Goal: Task Accomplishment & Management: Use online tool/utility

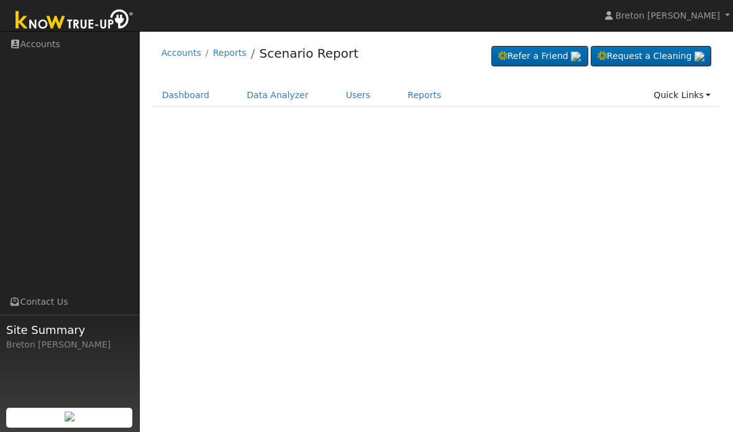
scroll to position [30, 26]
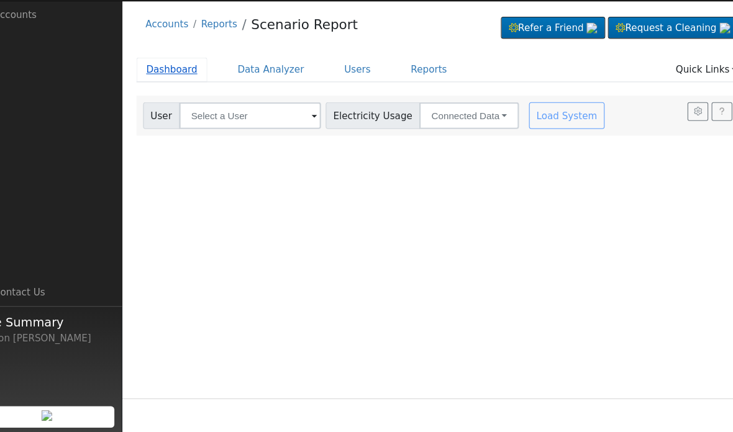
click at [160, 84] on link "Dashboard" at bounding box center [186, 95] width 66 height 23
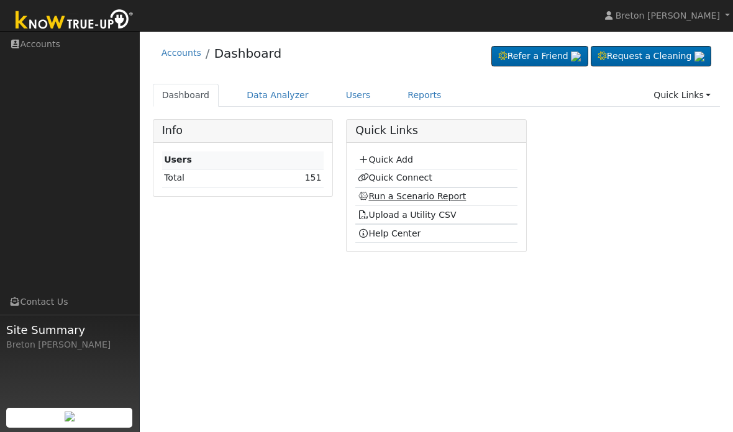
click at [420, 197] on link "Run a Scenario Report" at bounding box center [412, 196] width 109 height 10
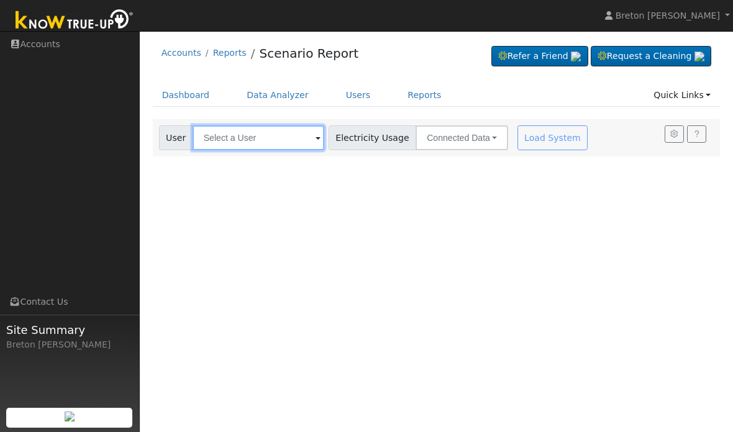
click at [263, 135] on input "text" at bounding box center [259, 137] width 132 height 25
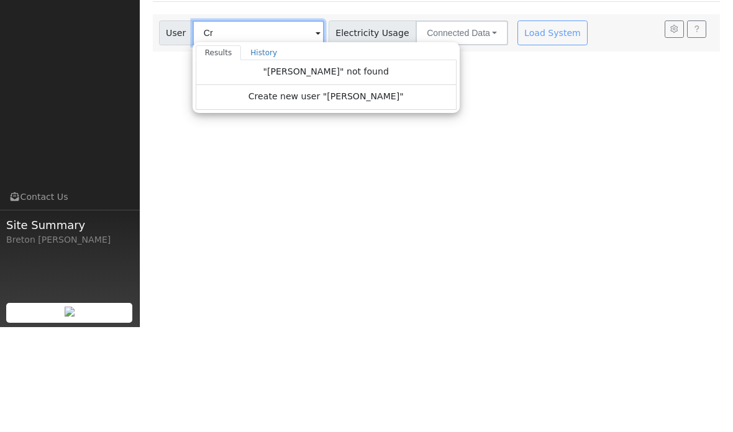
type input "C"
type input "Ramirez"
click at [259, 150] on link "History" at bounding box center [263, 157] width 45 height 15
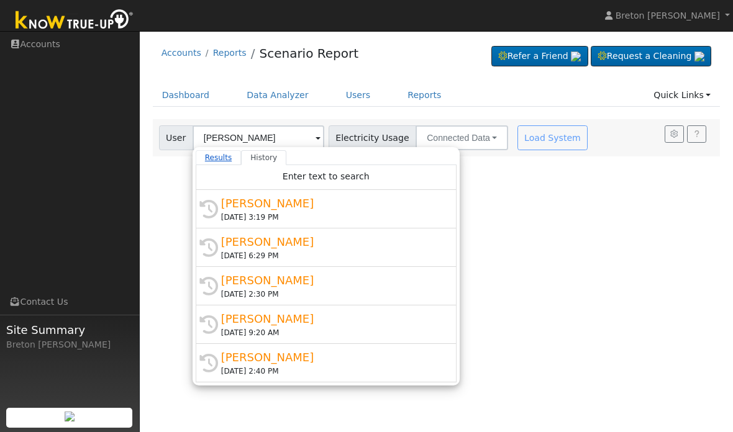
click at [204, 160] on link "Results" at bounding box center [219, 157] width 46 height 15
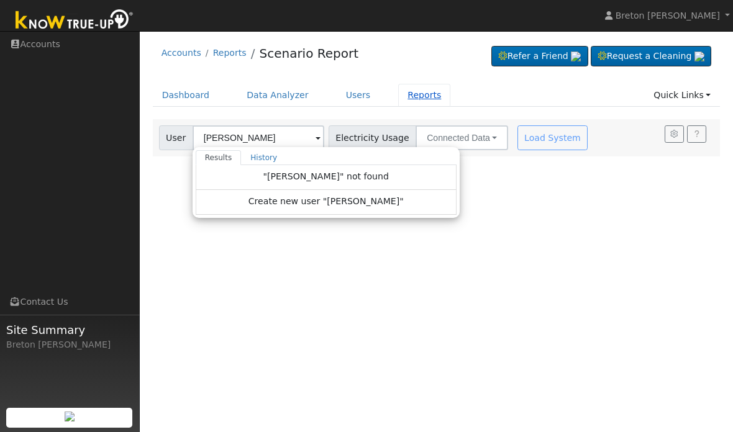
click at [417, 99] on link "Reports" at bounding box center [424, 95] width 52 height 23
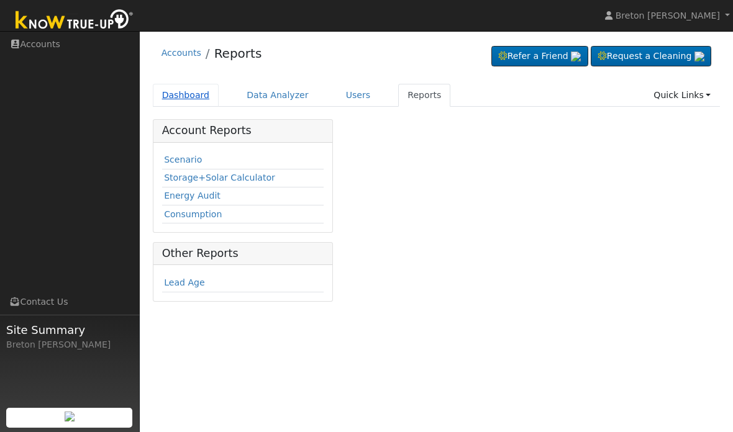
click at [183, 104] on link "Dashboard" at bounding box center [186, 95] width 66 height 23
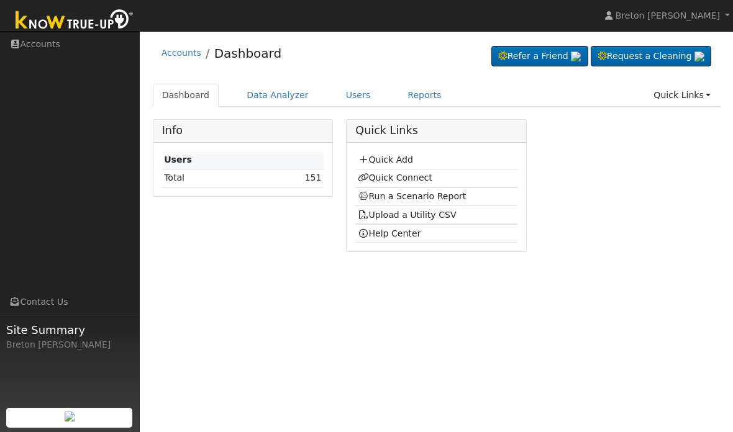
click at [287, 176] on td "151" at bounding box center [286, 178] width 75 height 18
click at [303, 178] on td "151" at bounding box center [286, 178] width 75 height 18
click at [309, 178] on link "151" at bounding box center [313, 178] width 17 height 10
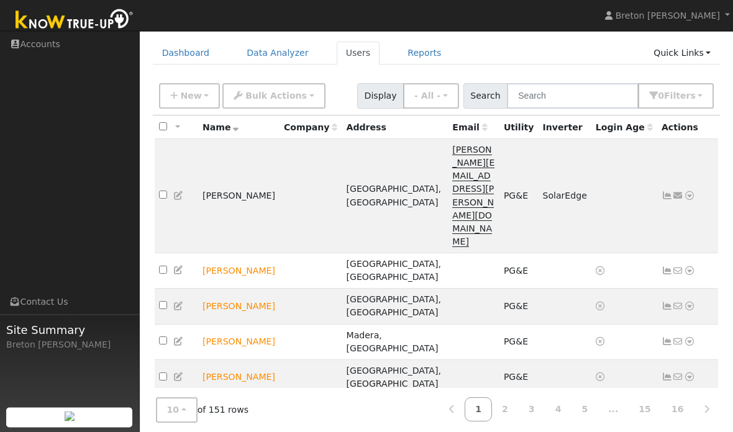
scroll to position [101, 0]
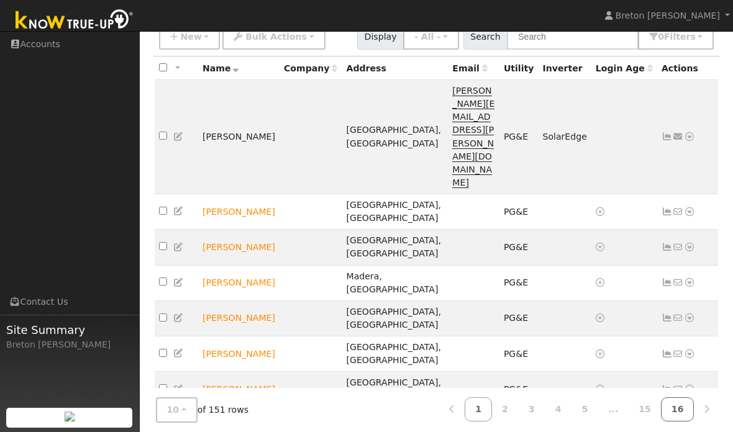
click at [683, 402] on link "16" at bounding box center [678, 409] width 34 height 24
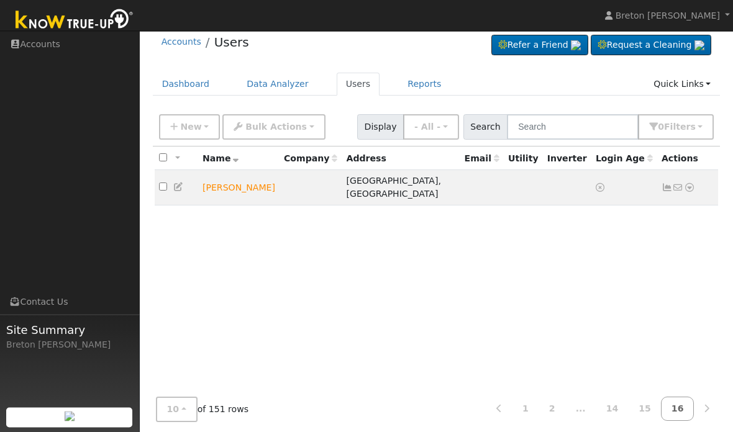
scroll to position [0, 0]
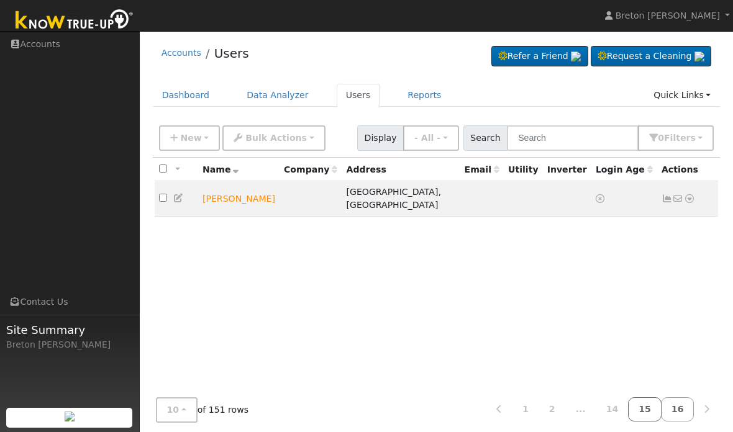
click at [656, 408] on link "15" at bounding box center [645, 409] width 34 height 24
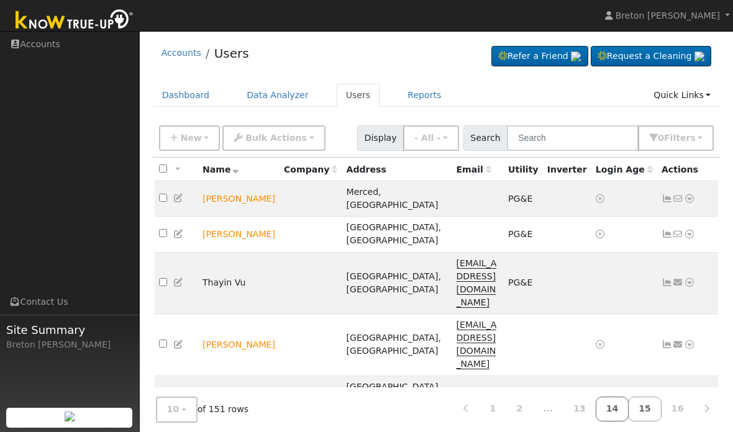
click at [621, 417] on link "14" at bounding box center [613, 409] width 34 height 24
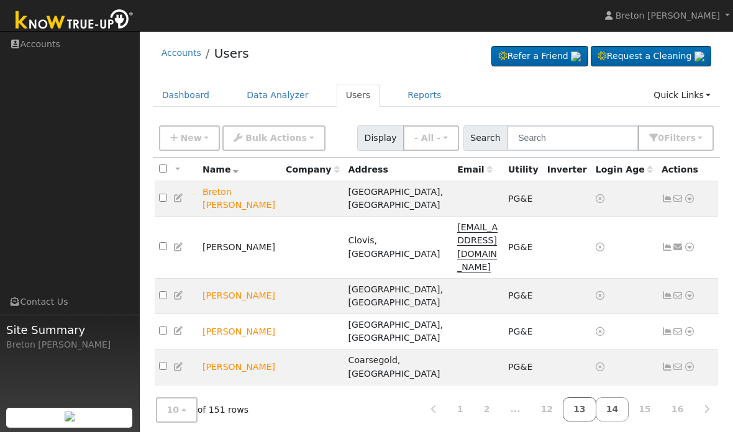
click at [584, 411] on link "13" at bounding box center [580, 409] width 34 height 24
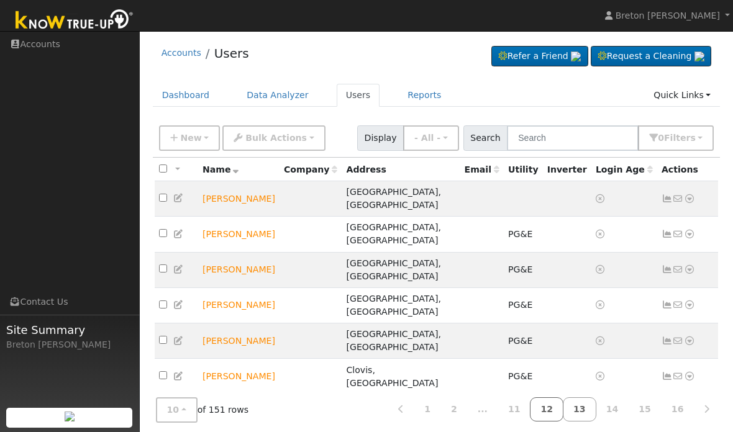
click at [559, 409] on link "12" at bounding box center [547, 409] width 34 height 24
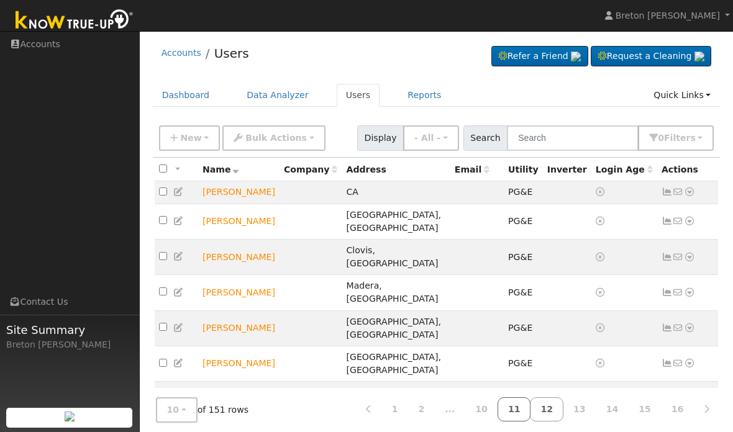
click at [527, 407] on link "11" at bounding box center [514, 409] width 34 height 24
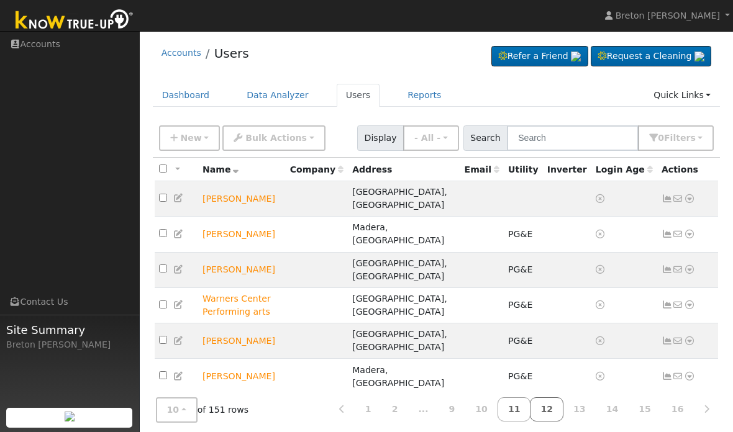
click at [555, 408] on link "12" at bounding box center [547, 409] width 34 height 24
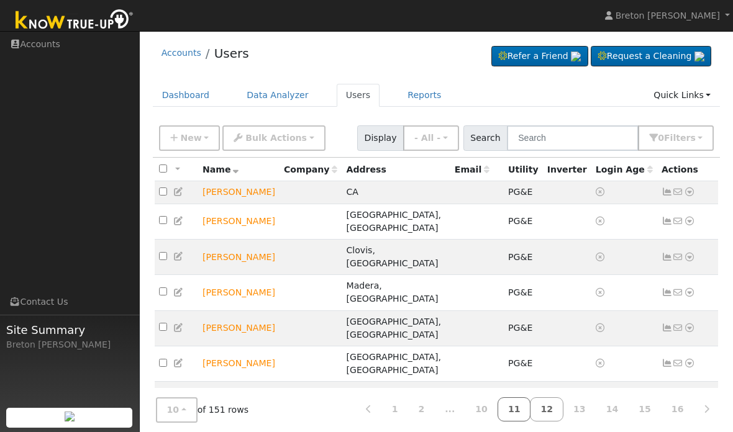
click at [527, 411] on link "11" at bounding box center [514, 409] width 34 height 24
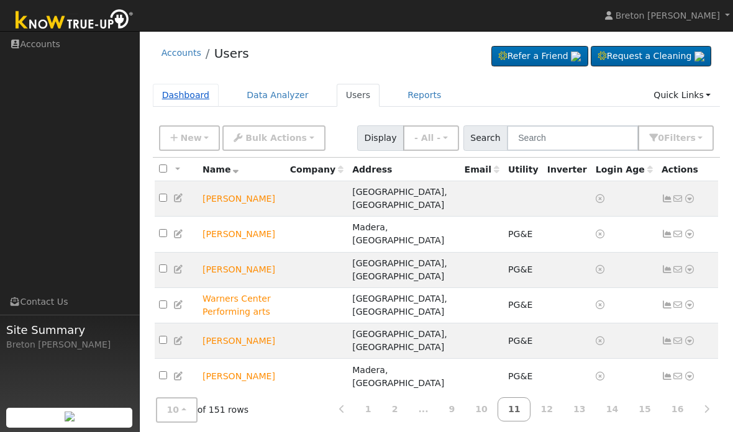
click at [187, 98] on link "Dashboard" at bounding box center [186, 95] width 66 height 23
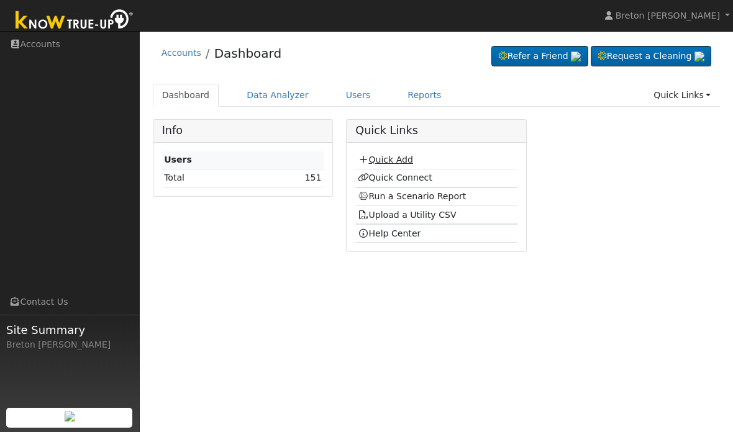
click at [398, 158] on link "Quick Add" at bounding box center [385, 160] width 55 height 10
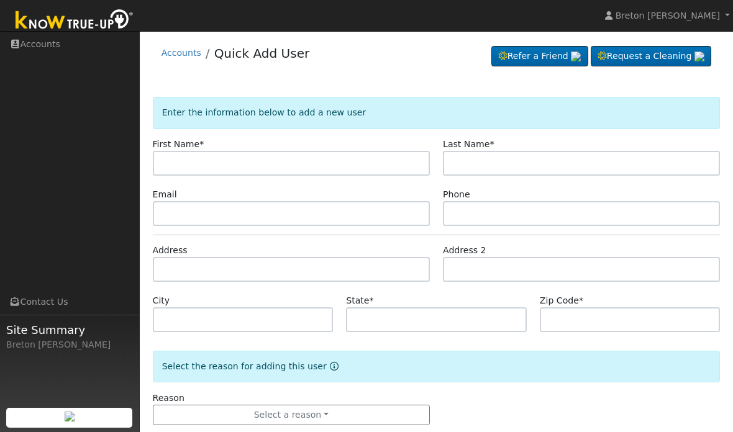
click at [288, 162] on input "text" at bounding box center [291, 163] width 277 height 25
click at [181, 58] on link "Accounts" at bounding box center [181, 53] width 40 height 10
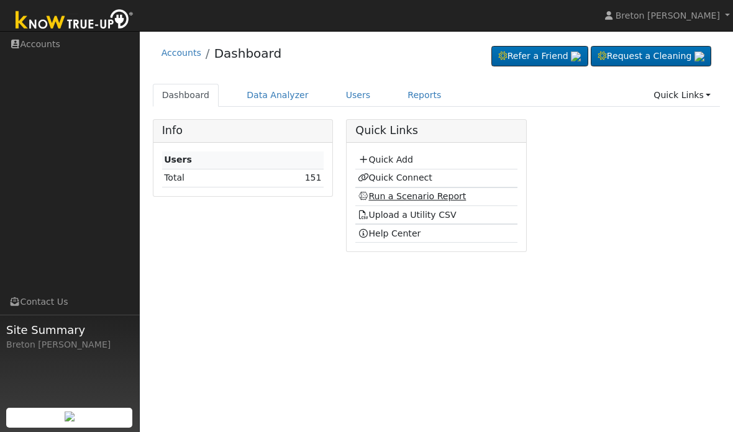
click at [410, 195] on link "Run a Scenario Report" at bounding box center [412, 196] width 109 height 10
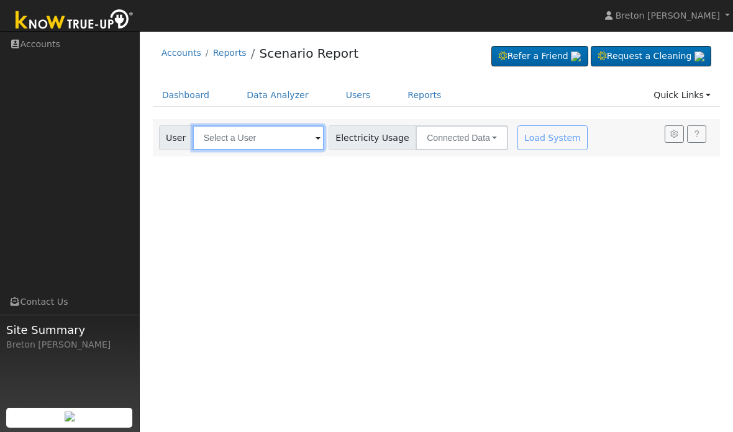
click at [251, 143] on input "text" at bounding box center [259, 137] width 132 height 25
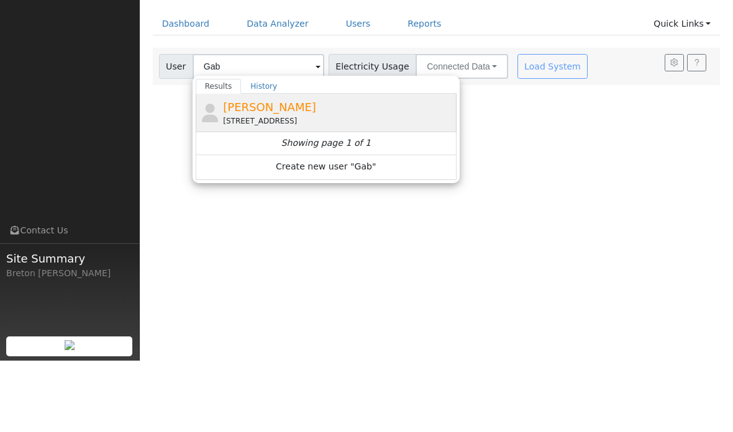
click at [301, 172] on span "[PERSON_NAME]" at bounding box center [269, 178] width 93 height 13
type input "[PERSON_NAME]"
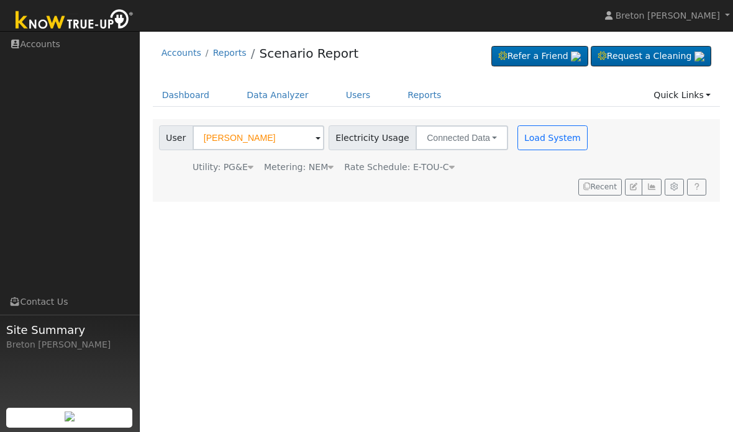
click at [432, 171] on span "Rate Schedule: E-TOU-C" at bounding box center [399, 167] width 110 height 10
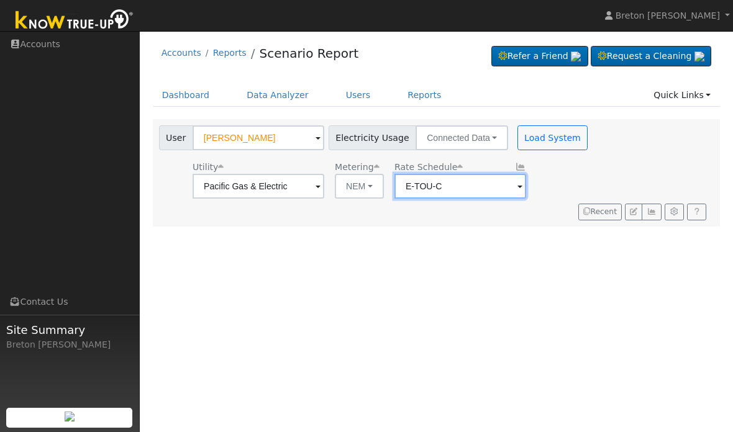
click at [435, 191] on input "E-TOU-C" at bounding box center [460, 186] width 132 height 25
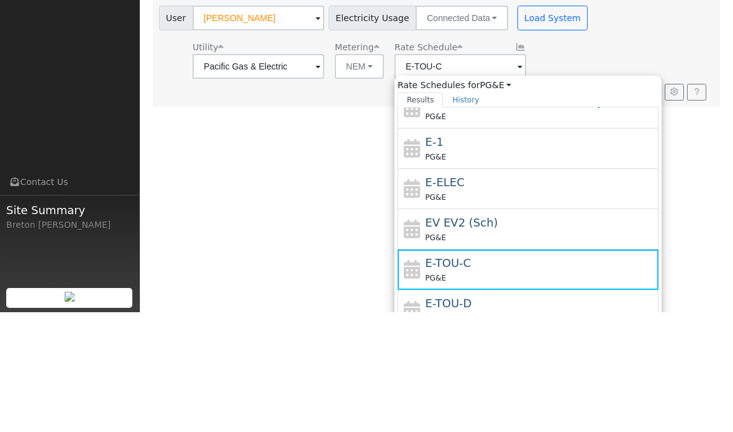
scroll to position [120, 0]
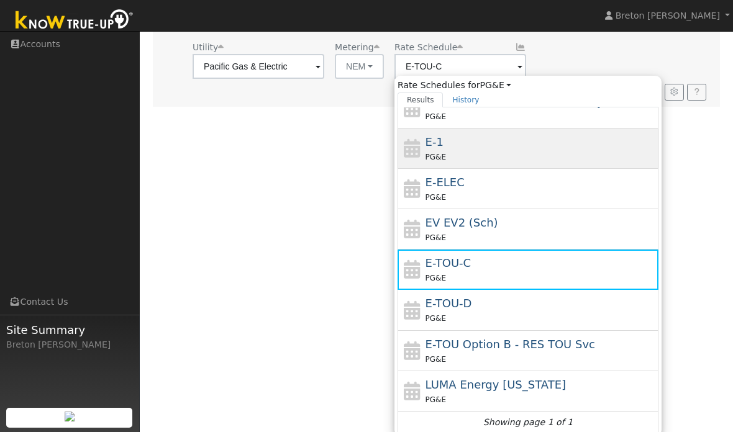
click at [425, 147] on div "E-1 PG&E" at bounding box center [540, 149] width 230 height 30
type input "E-1"
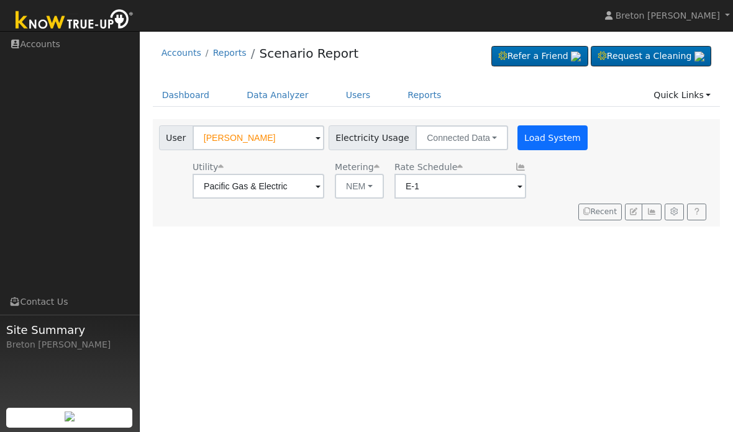
click at [527, 134] on button "Load System" at bounding box center [552, 137] width 71 height 25
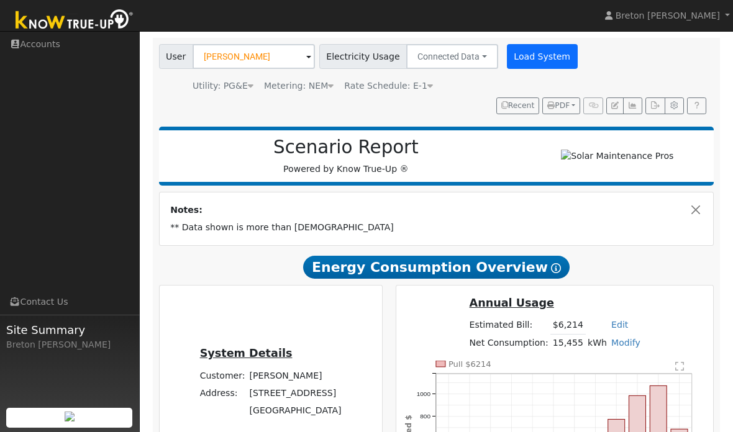
scroll to position [79, 0]
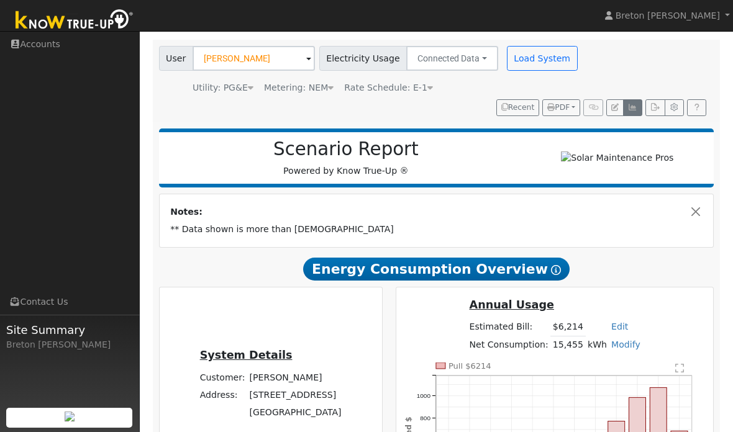
click at [635, 114] on button "button" at bounding box center [632, 107] width 19 height 17
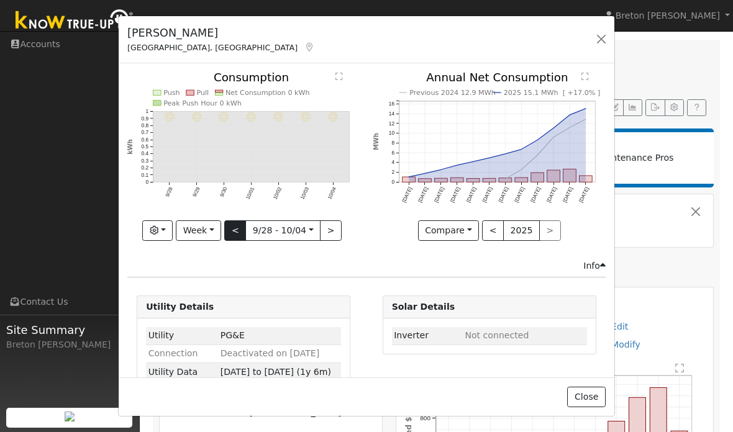
click at [237, 233] on button "<" at bounding box center [235, 230] width 22 height 21
click at [329, 230] on button ">" at bounding box center [328, 230] width 22 height 21
click at [332, 234] on button ">" at bounding box center [331, 230] width 22 height 21
click at [335, 232] on button ">" at bounding box center [334, 230] width 22 height 21
click at [334, 227] on button ">" at bounding box center [334, 230] width 22 height 21
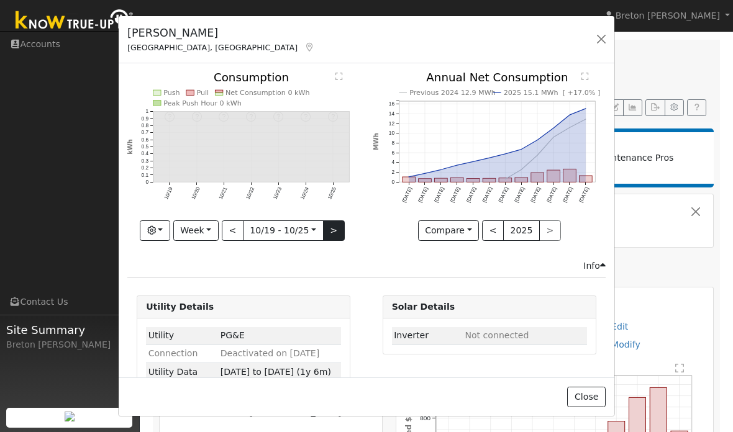
click at [335, 235] on button ">" at bounding box center [334, 230] width 22 height 21
click at [210, 231] on button "Week" at bounding box center [195, 230] width 45 height 21
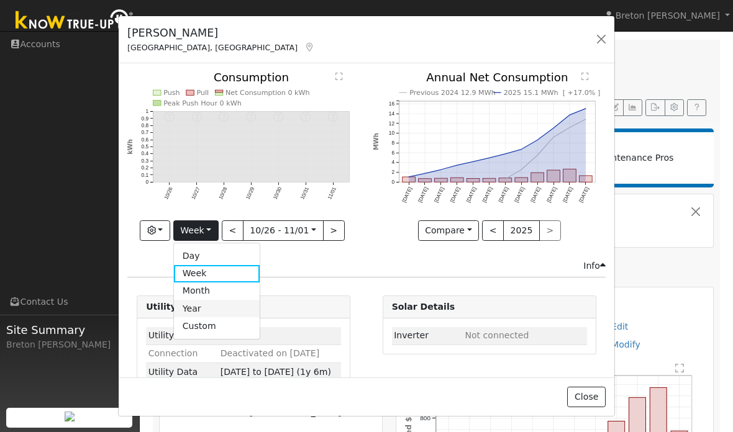
click at [230, 309] on link "Year" at bounding box center [217, 308] width 86 height 17
type input "[DATE]"
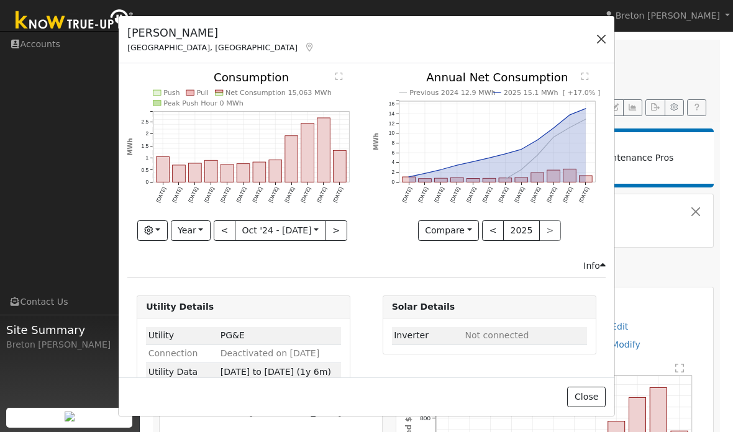
click at [602, 39] on button "button" at bounding box center [601, 38] width 17 height 17
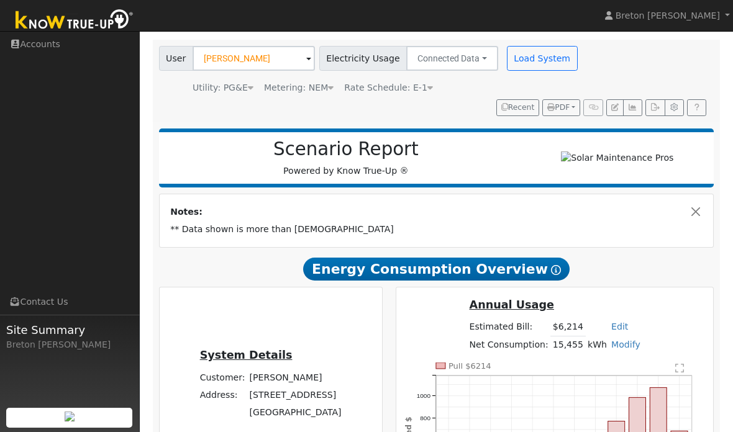
scroll to position [82, 0]
